Goal: Book appointment/travel/reservation

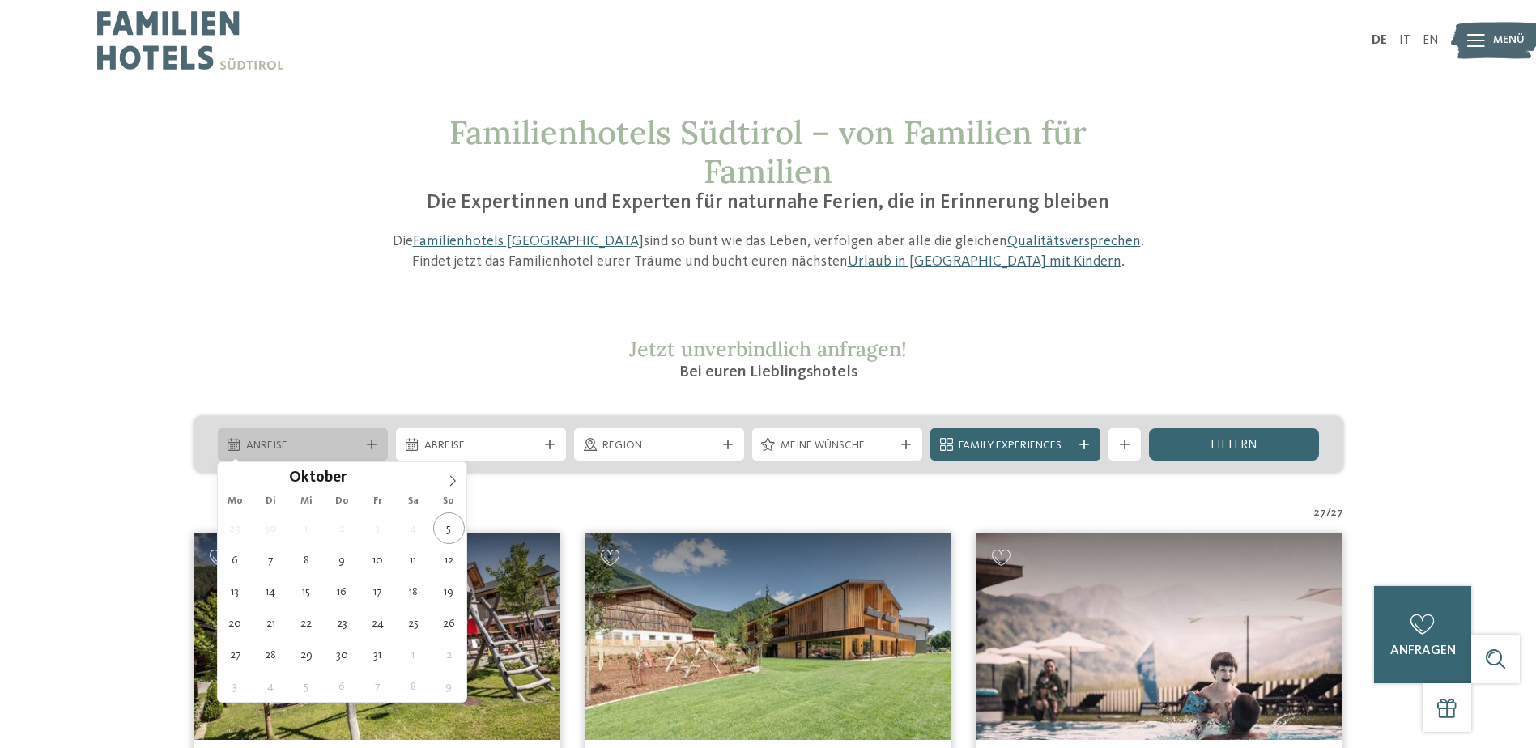
click at [343, 444] on span "Anreise" at bounding box center [302, 446] width 113 height 16
click at [456, 478] on icon at bounding box center [452, 480] width 11 height 11
type input "****"
click at [456, 478] on icon at bounding box center [452, 480] width 11 height 11
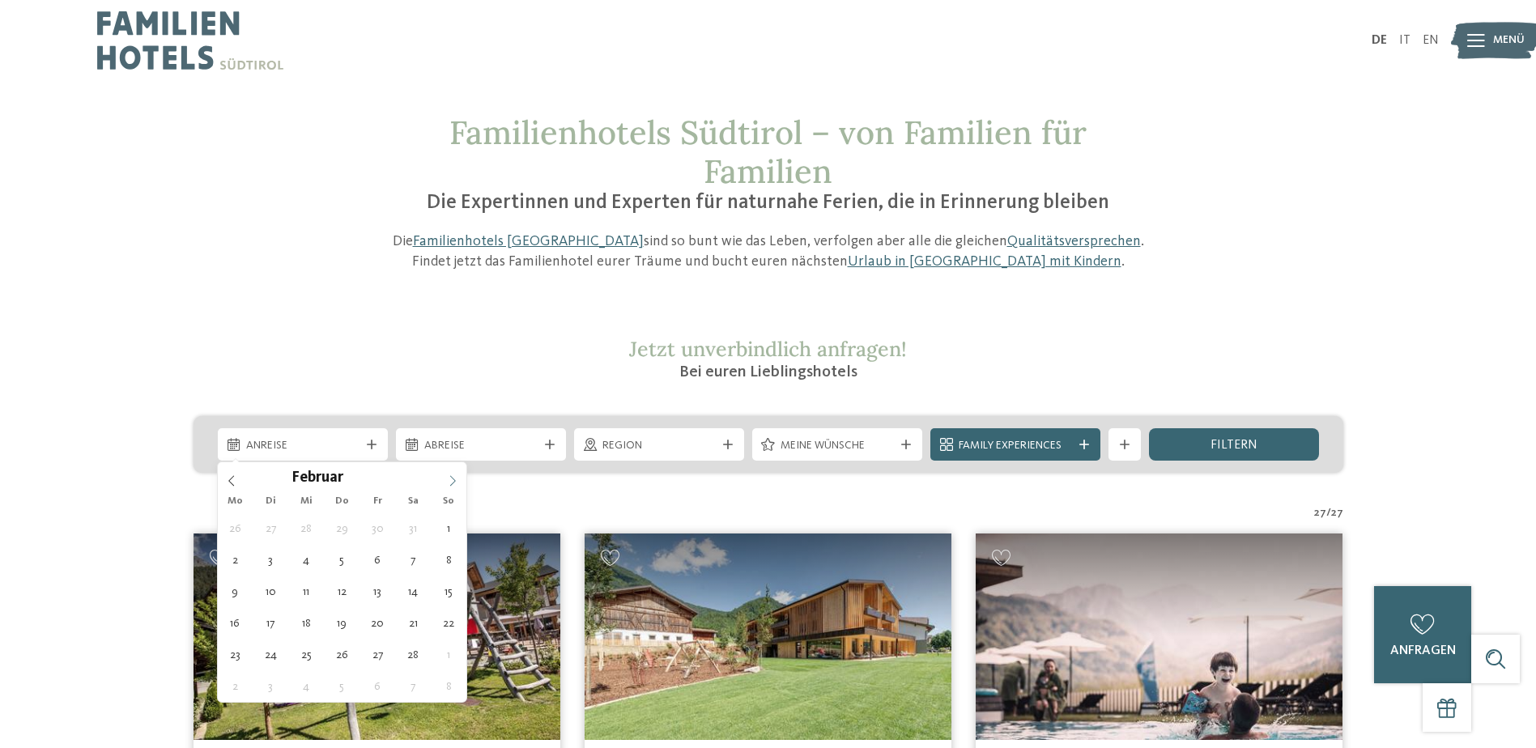
click at [456, 478] on icon at bounding box center [452, 480] width 11 height 11
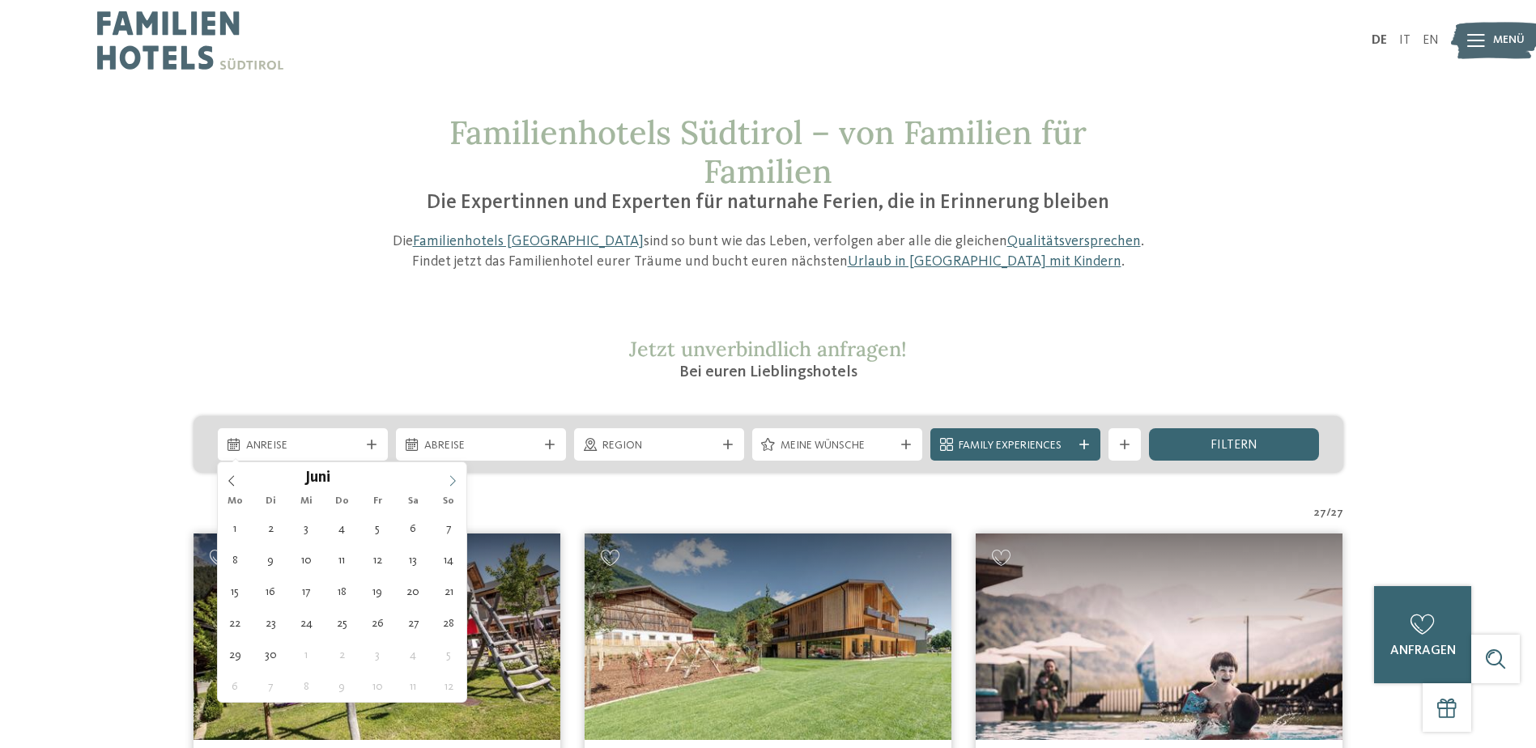
click at [456, 478] on icon at bounding box center [452, 480] width 11 height 11
type div "18.07.2026"
type input "****"
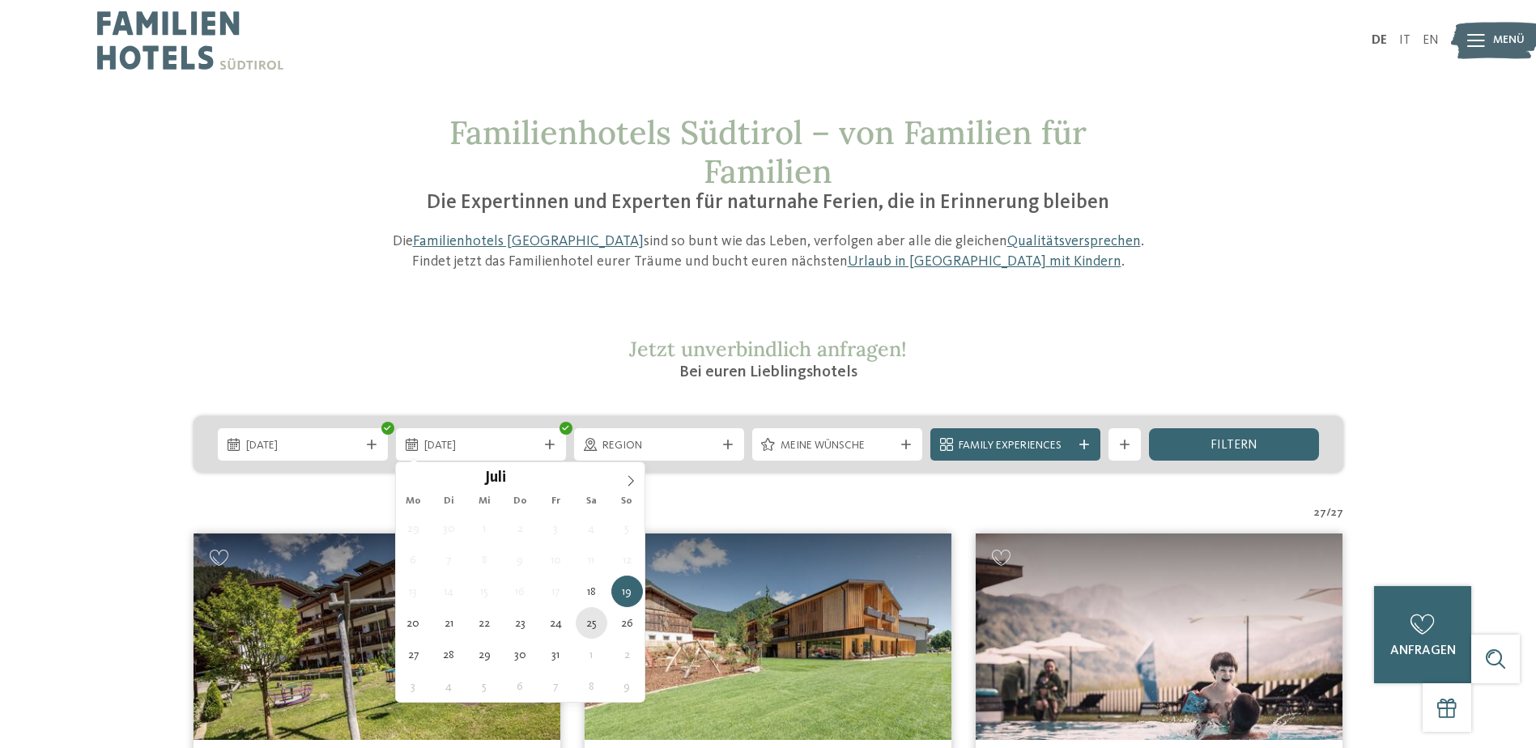
type div "25.07.2026"
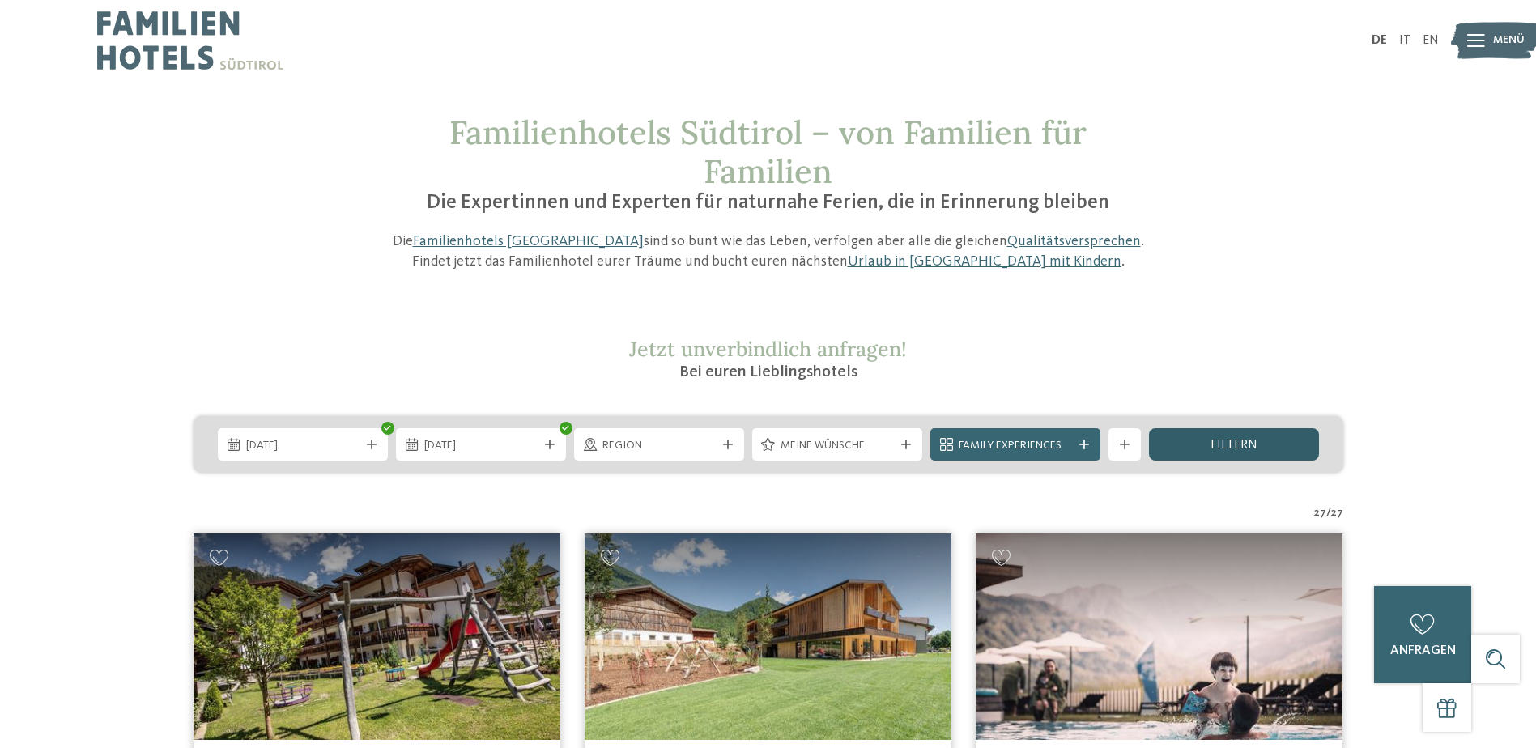
click at [1255, 457] on div "filtern" at bounding box center [1234, 444] width 170 height 32
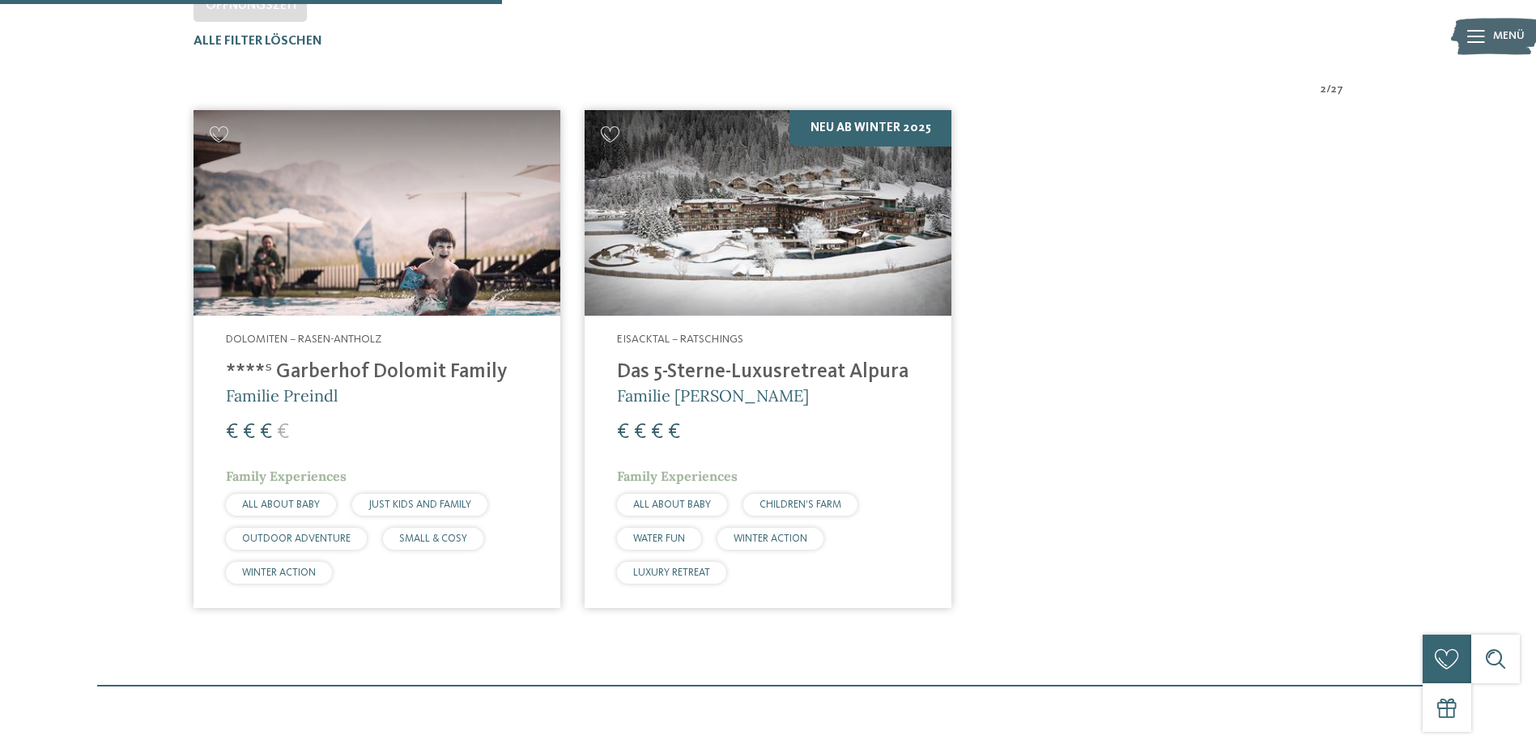
scroll to position [531, 0]
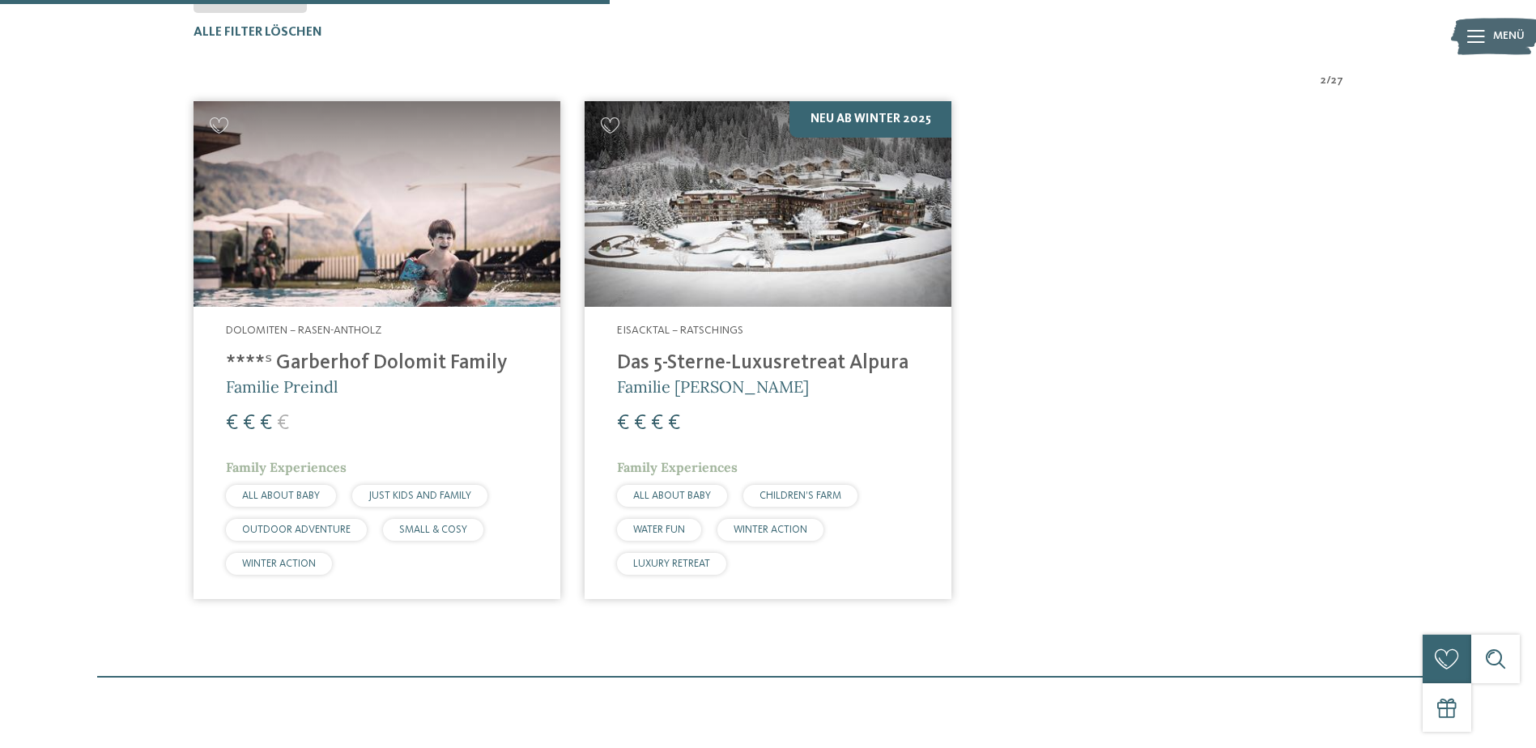
click at [355, 357] on h4 "****ˢ Garberhof Dolomit Family" at bounding box center [377, 363] width 302 height 24
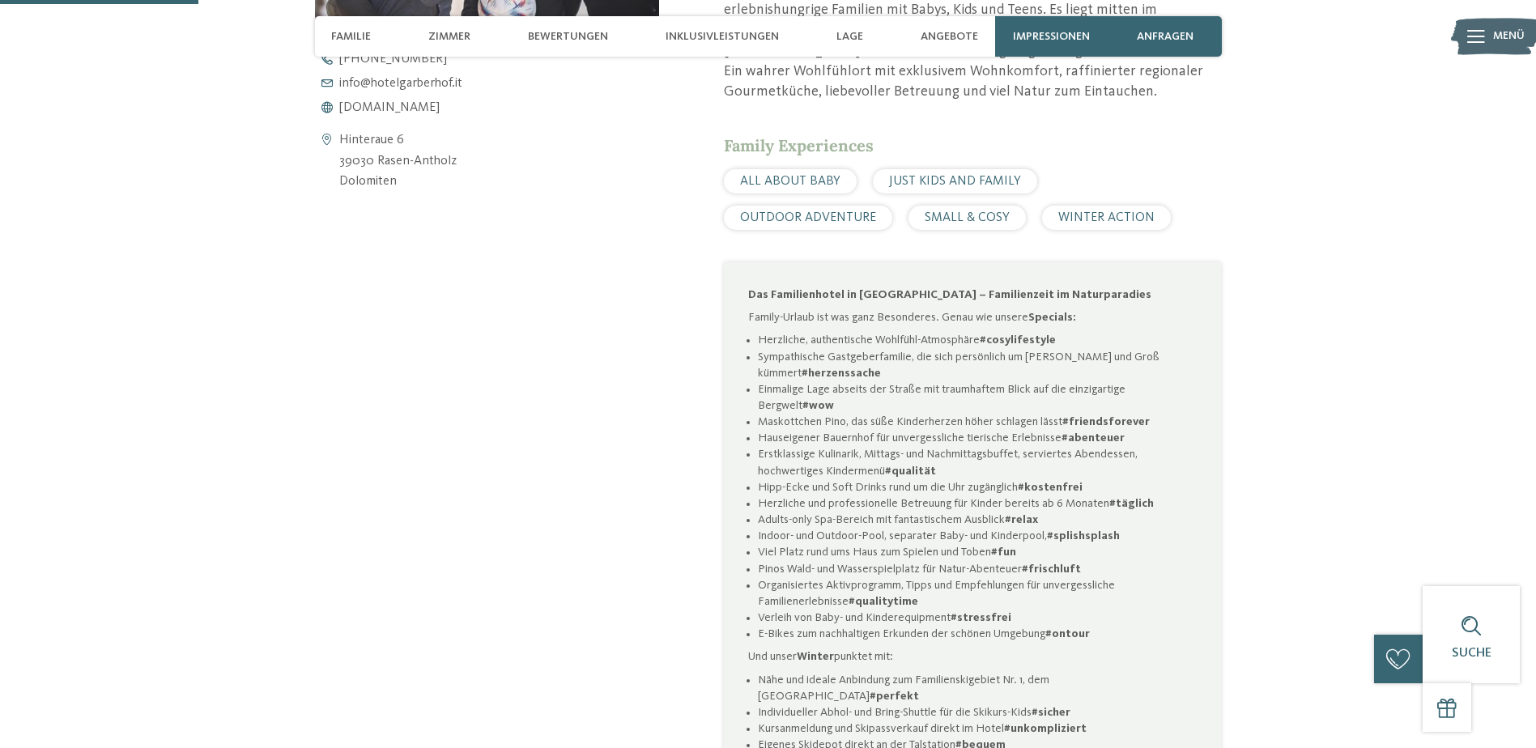
scroll to position [866, 0]
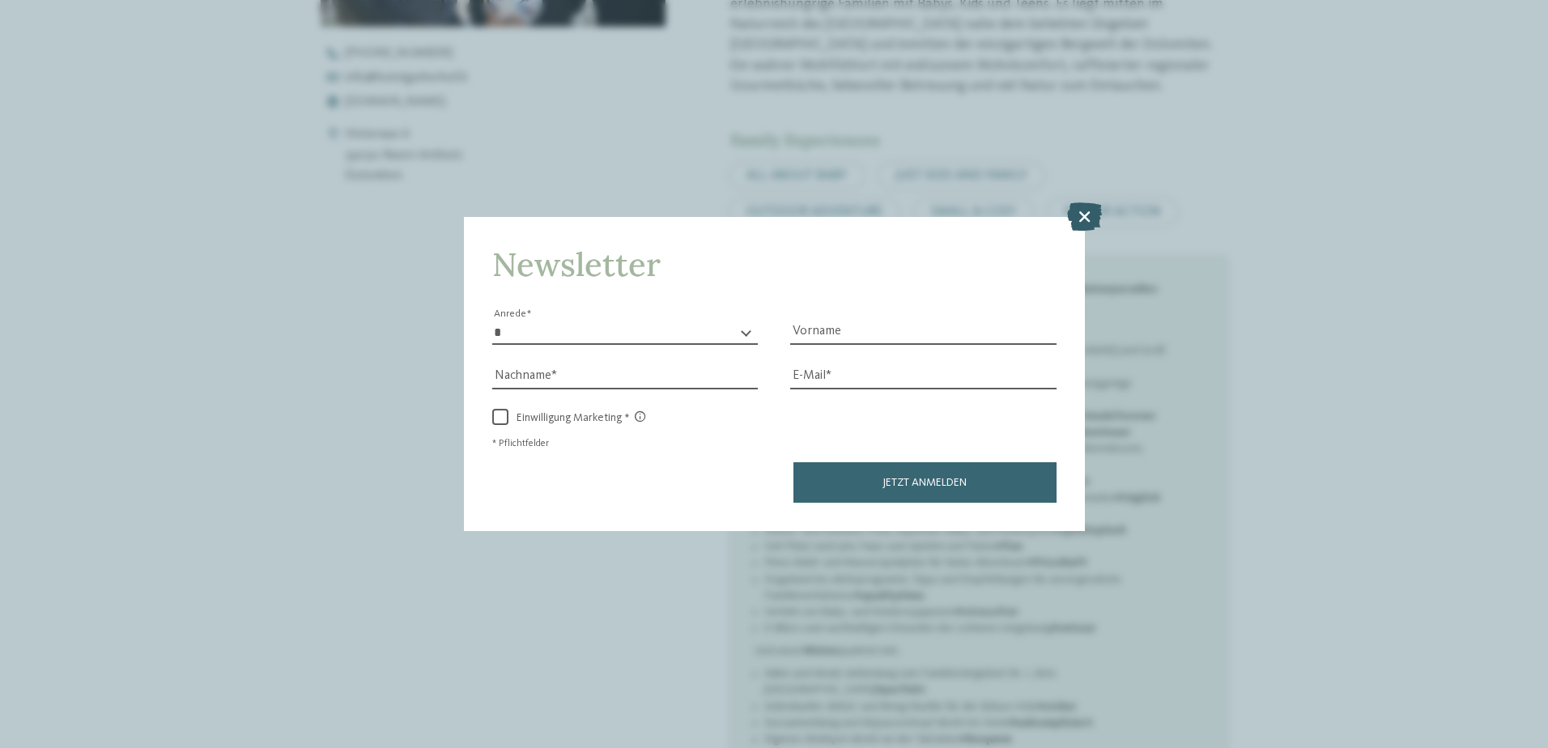
click at [1075, 213] on icon at bounding box center [1084, 216] width 35 height 28
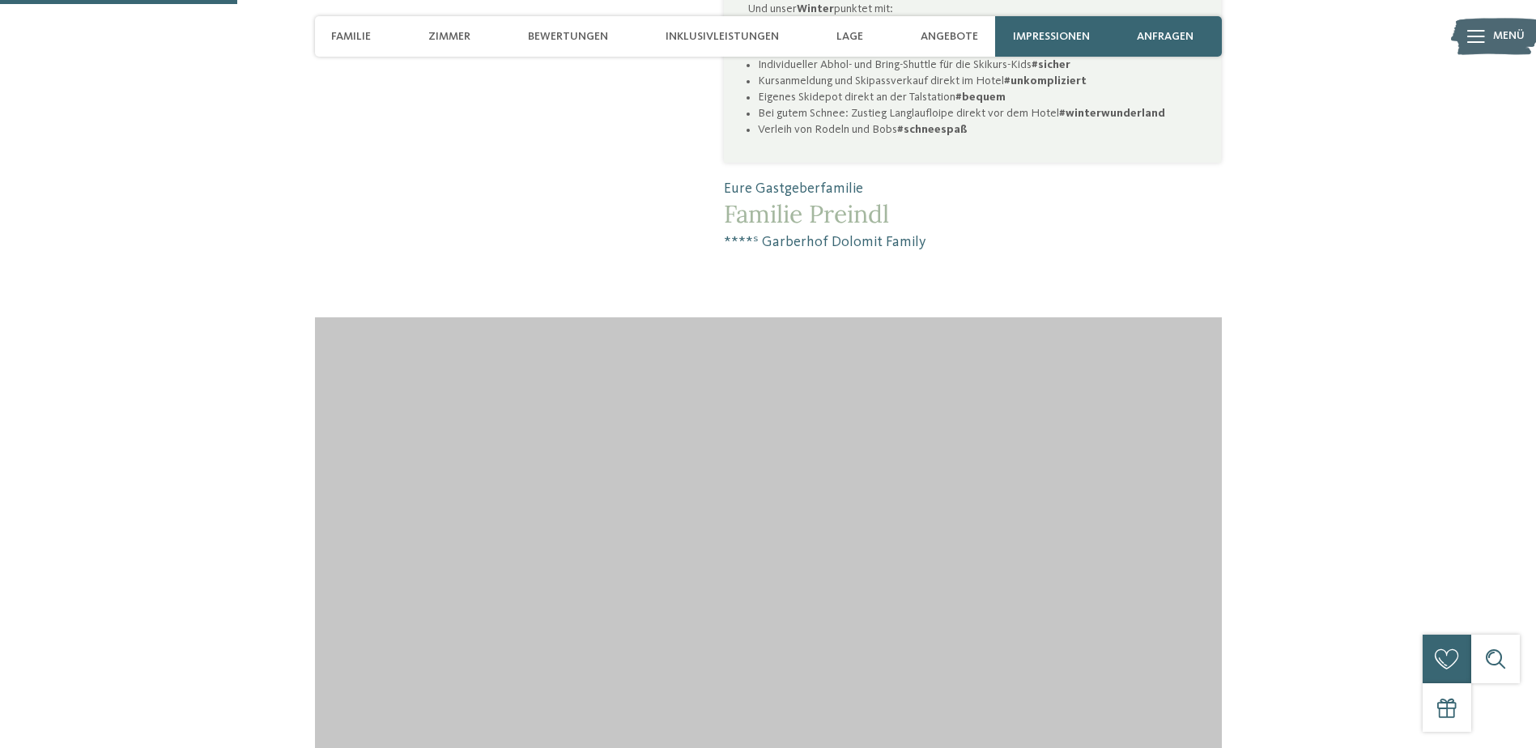
scroll to position [0, 0]
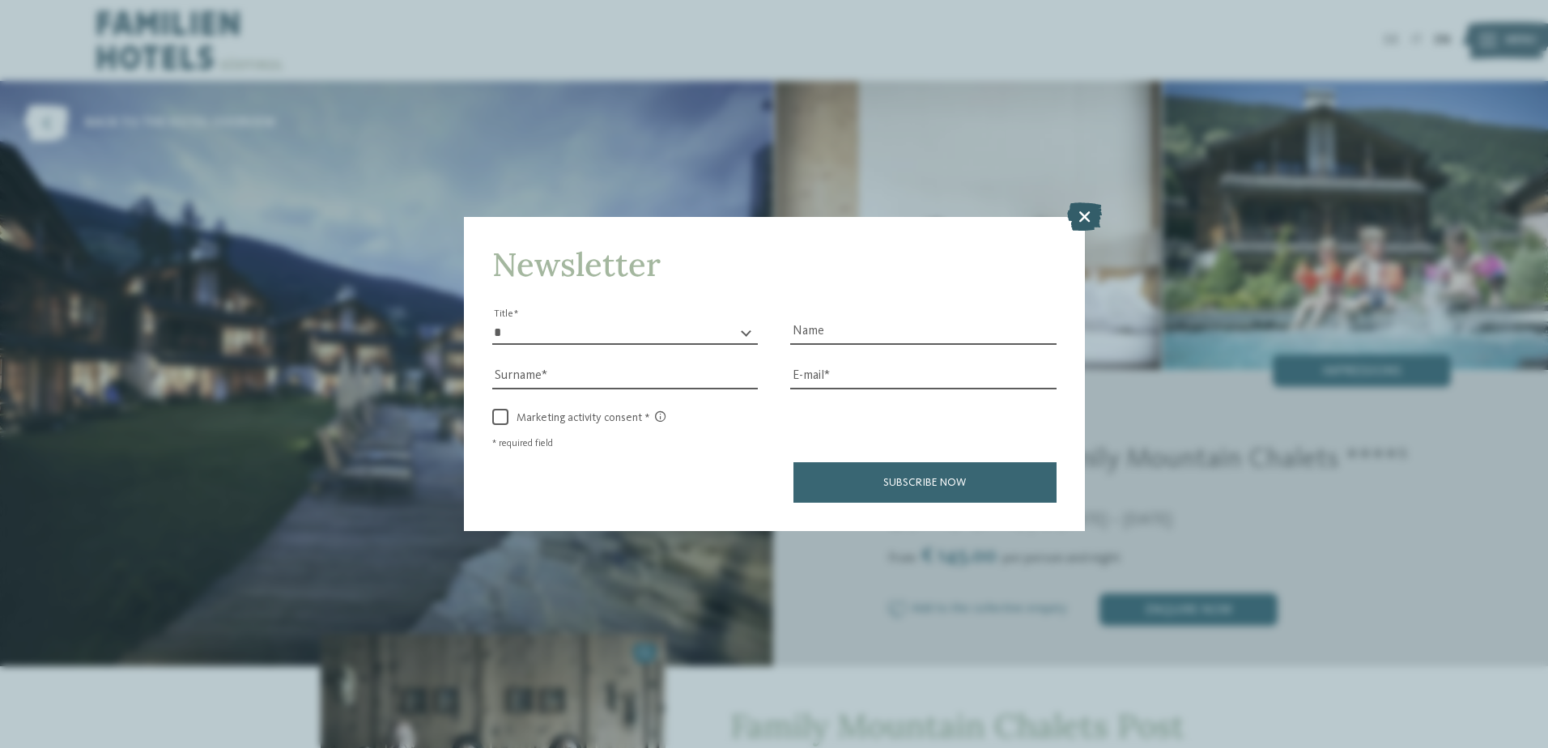
click at [1092, 209] on icon at bounding box center [1084, 216] width 35 height 28
